Goal: Information Seeking & Learning: Learn about a topic

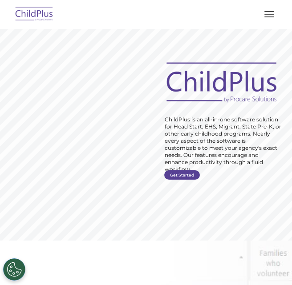
click at [94, 50] on rs-slide "Request Pricing ChildPlus is an all-in-one software solution for Head Start, EH…" at bounding box center [146, 135] width 292 height 212
click at [192, 45] on rs-slide "Request Pricing ChildPlus is an all-in-one software solution for Head Start, EH…" at bounding box center [146, 135] width 292 height 212
click at [194, 9] on div at bounding box center [146, 14] width 256 height 21
click at [269, 10] on button "button" at bounding box center [269, 14] width 19 height 14
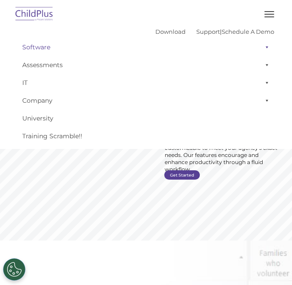
click at [38, 48] on link "Software" at bounding box center [146, 47] width 256 height 18
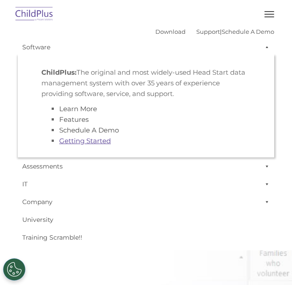
click at [69, 142] on link "Getting Started" at bounding box center [85, 141] width 52 height 8
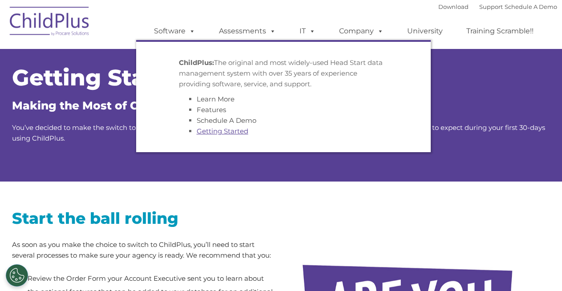
click at [200, 132] on link "Getting Started" at bounding box center [223, 131] width 52 height 8
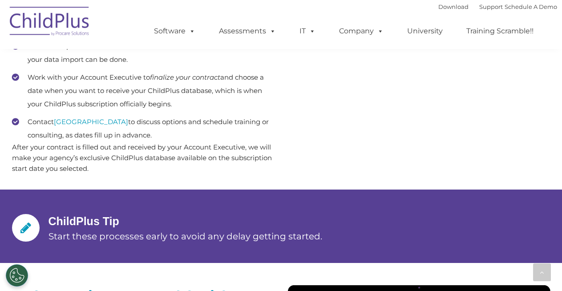
scroll to position [542, 0]
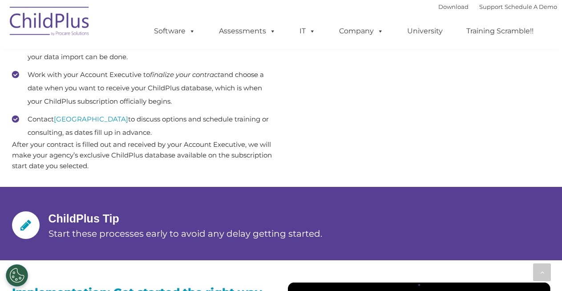
click at [30, 228] on icon at bounding box center [25, 225] width 11 height 12
click at [70, 228] on span "Start these processes early to avoid any delay getting started." at bounding box center [185, 233] width 274 height 11
click at [131, 229] on span "Start these processes early to avoid any delay getting started." at bounding box center [185, 233] width 274 height 11
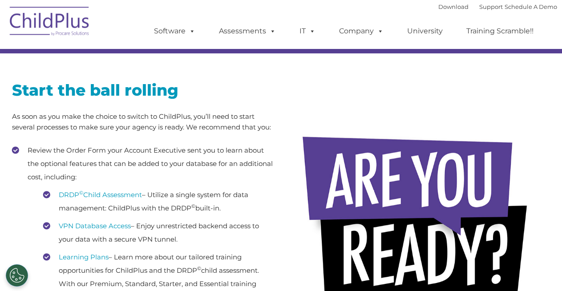
scroll to position [0, 0]
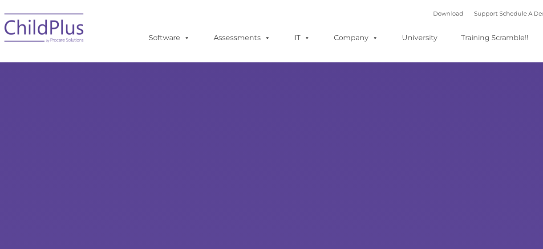
type input ""
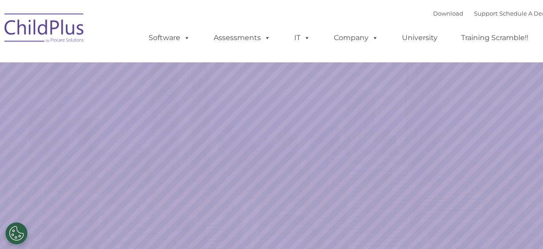
select select "MEDIUM"
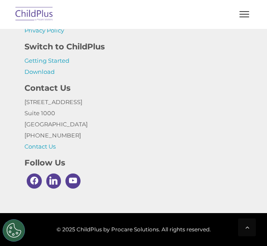
scroll to position [2083, 0]
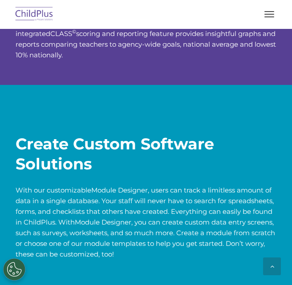
scroll to position [1823, 0]
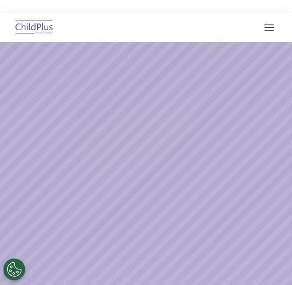
select select "MEDIUM"
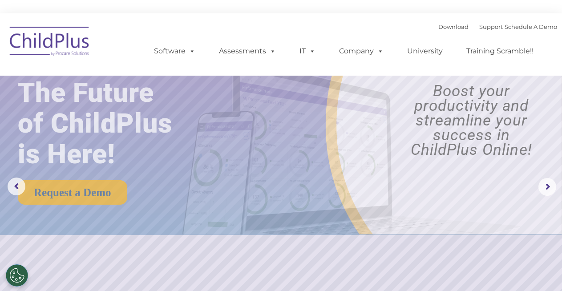
click at [291, 180] on img at bounding box center [350, 139] width 352 height 191
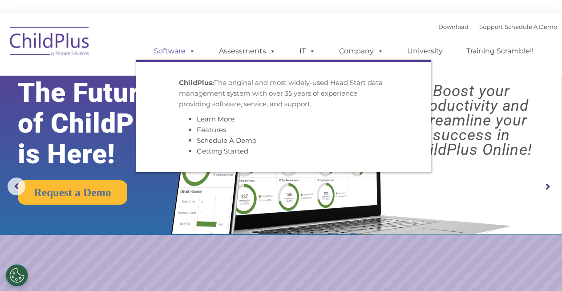
click at [187, 50] on span at bounding box center [191, 51] width 10 height 8
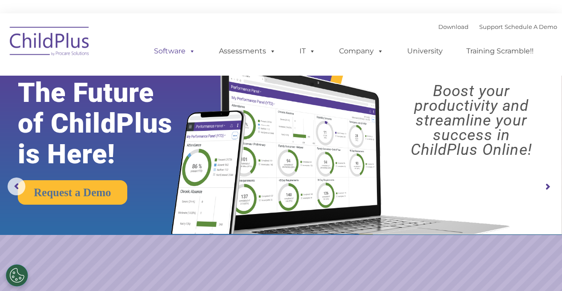
click at [186, 50] on span at bounding box center [191, 51] width 10 height 8
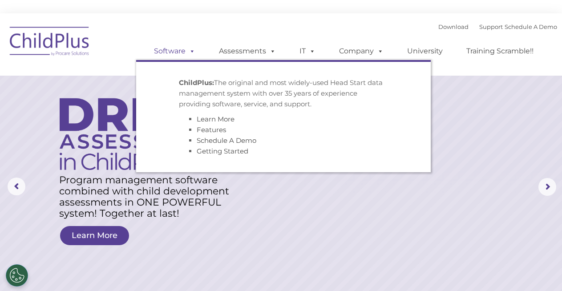
click at [186, 50] on span at bounding box center [191, 51] width 10 height 8
